Goal: Task Accomplishment & Management: Manage account settings

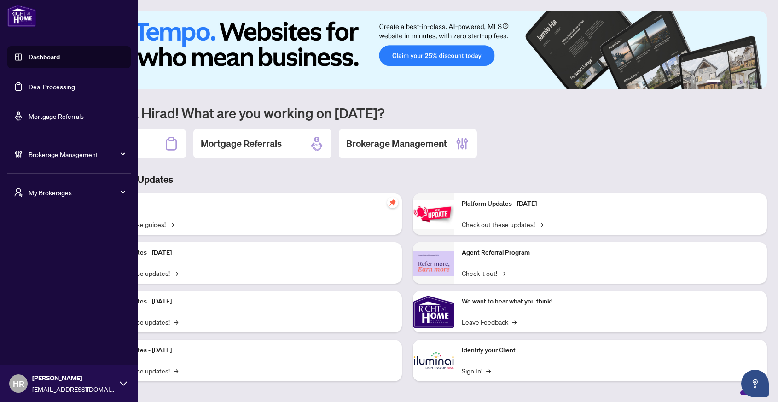
click at [43, 88] on link "Deal Processing" at bounding box center [52, 86] width 47 height 8
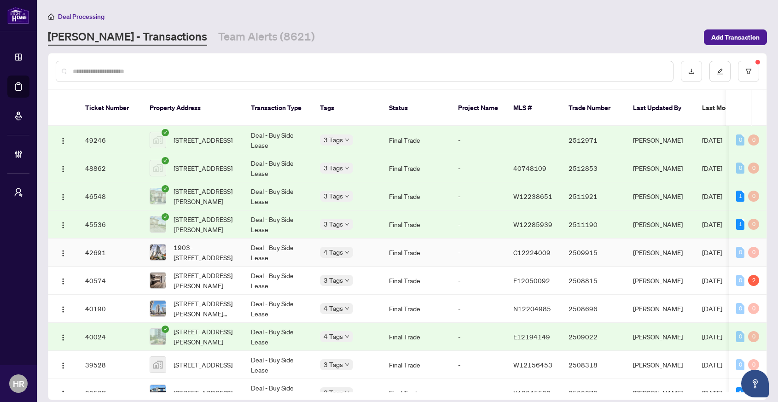
click at [281, 254] on td "Deal - Buy Side Lease" at bounding box center [278, 253] width 69 height 28
